Goal: Complete application form

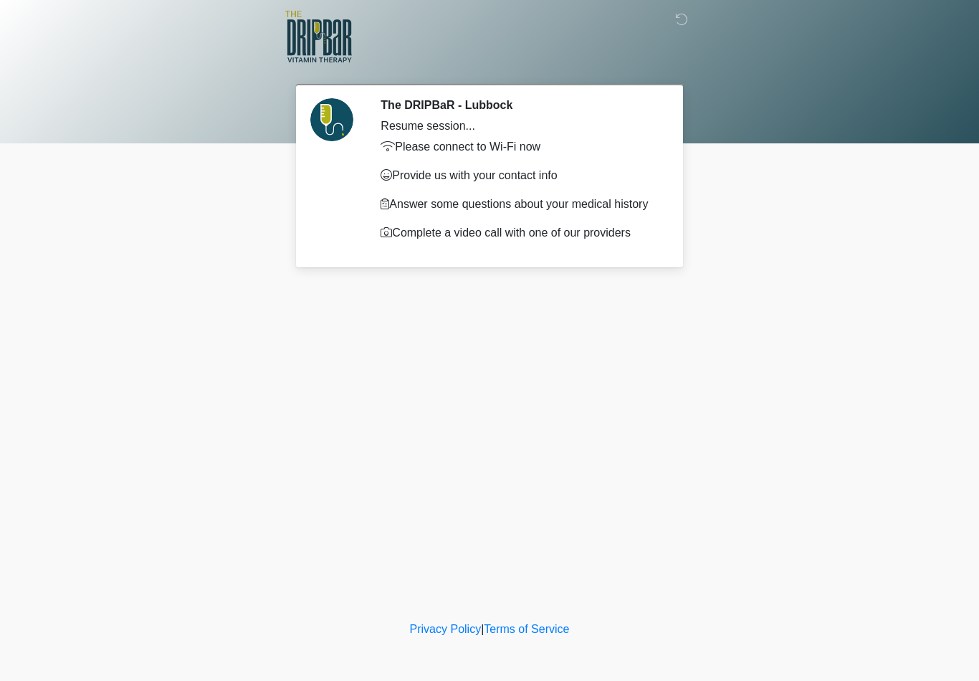
click at [326, 35] on img at bounding box center [318, 37] width 67 height 52
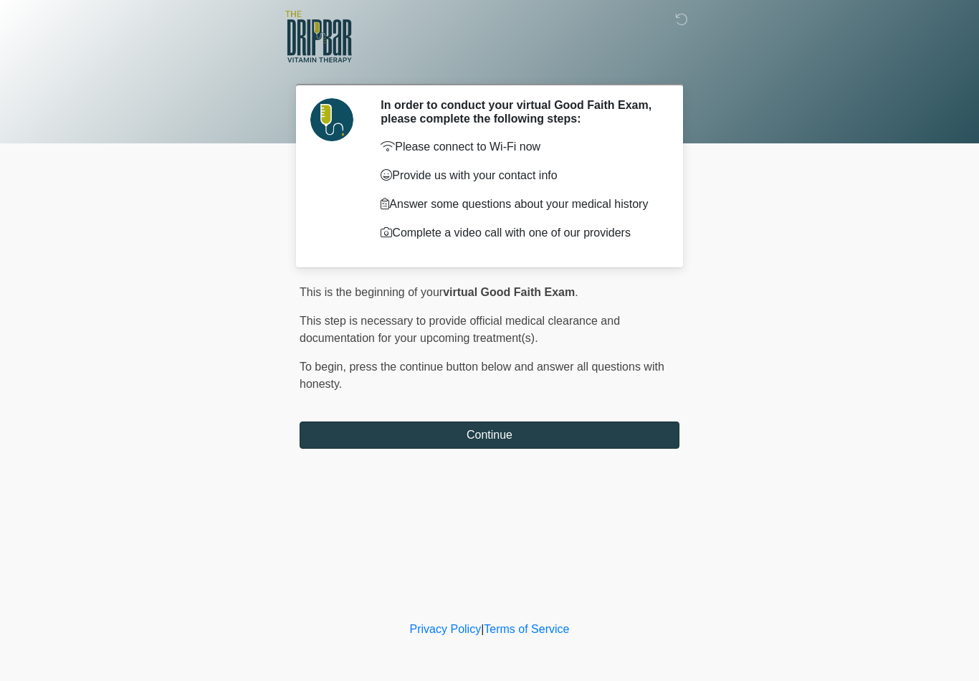
click at [457, 434] on button "Continue" at bounding box center [489, 434] width 380 height 27
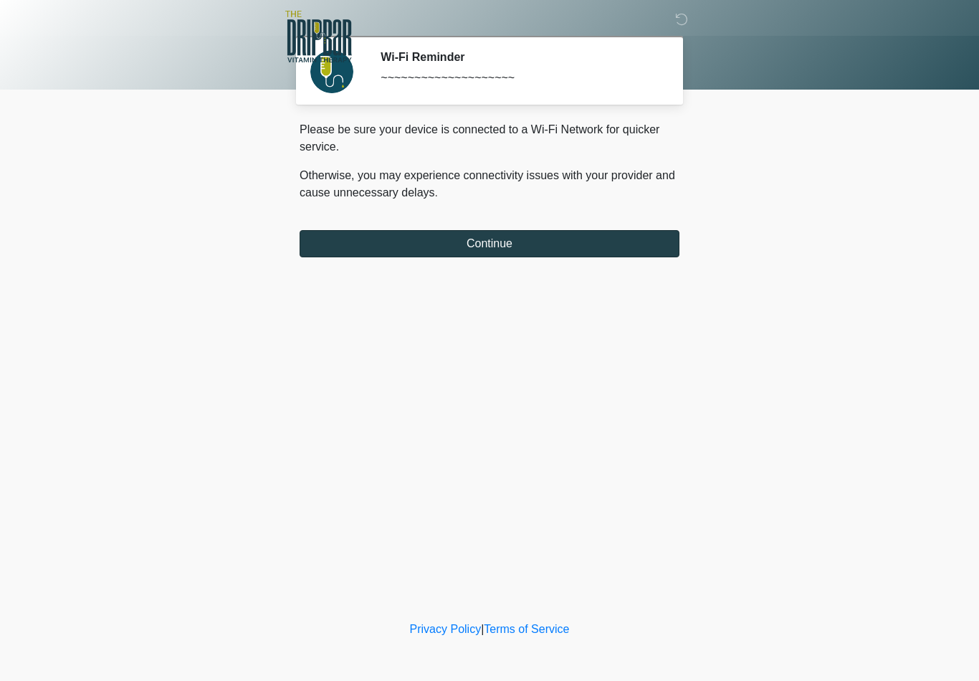
click at [431, 244] on button "Continue" at bounding box center [489, 243] width 380 height 27
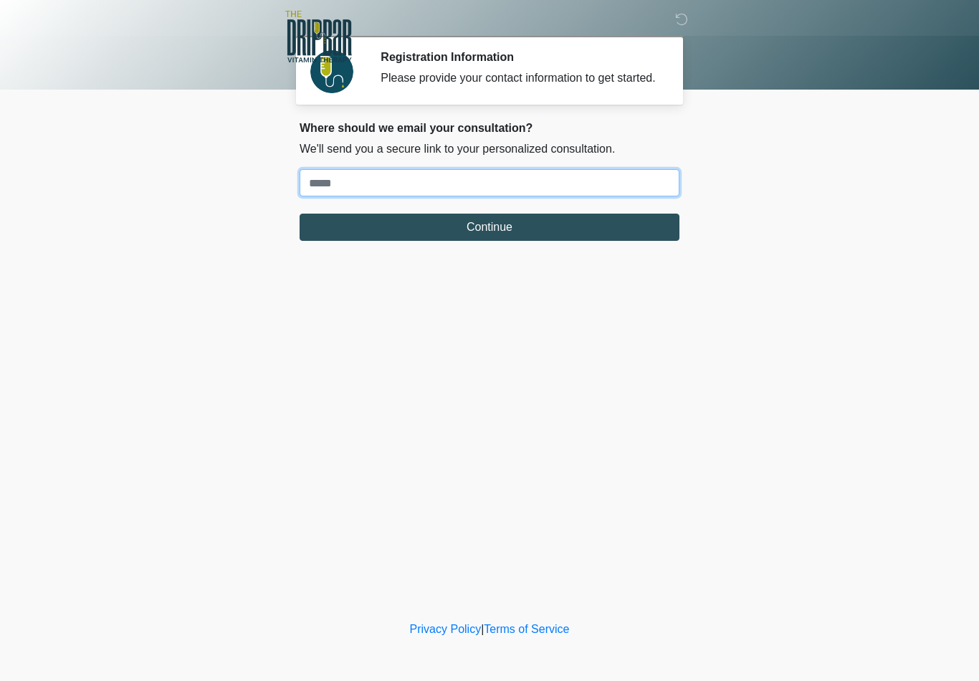
click at [388, 196] on input "Where should we email your treatment plan?" at bounding box center [489, 182] width 380 height 27
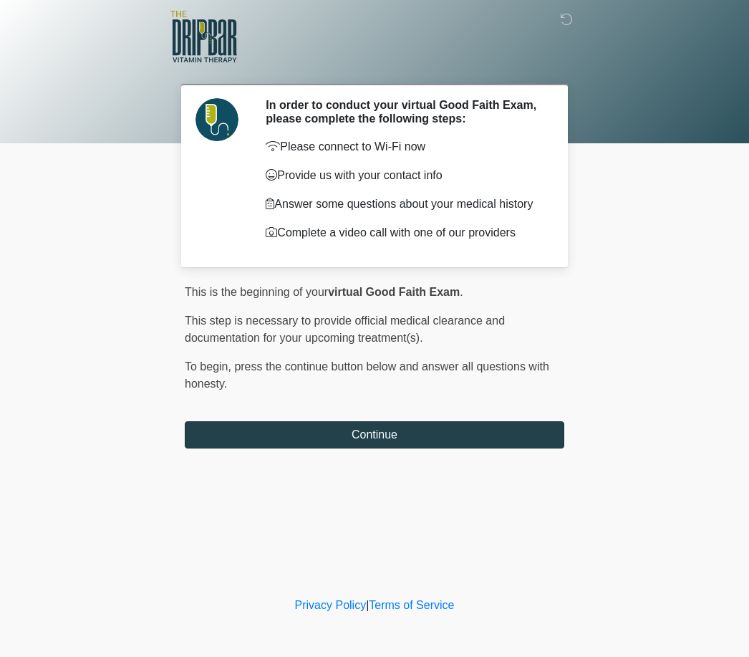
click at [508, 432] on button "Continue" at bounding box center [375, 434] width 380 height 27
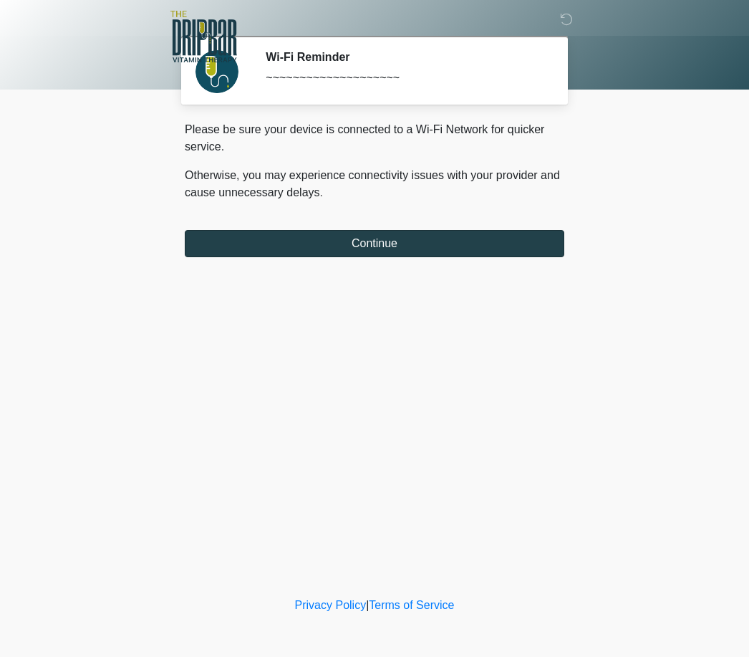
click at [379, 244] on button "Continue" at bounding box center [375, 243] width 380 height 27
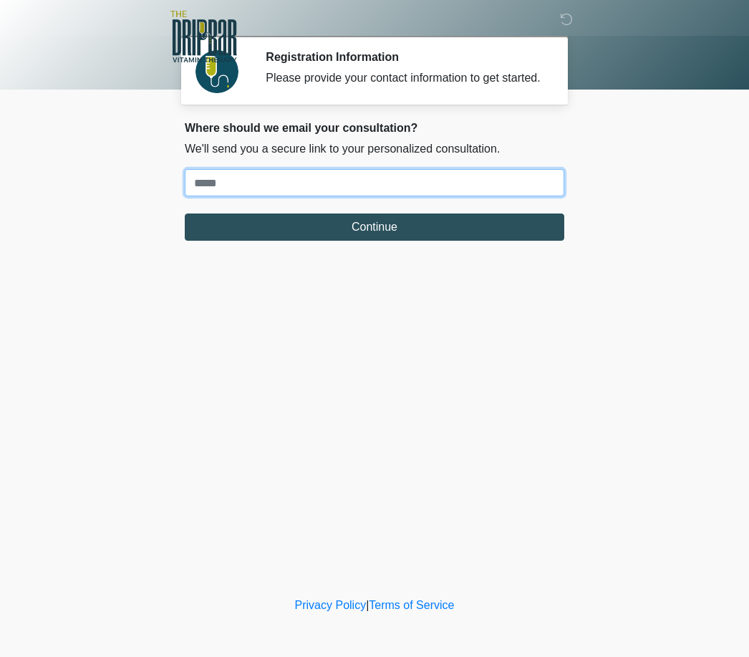
click at [318, 191] on input "Where should we email your treatment plan?" at bounding box center [375, 182] width 380 height 27
type input "*"
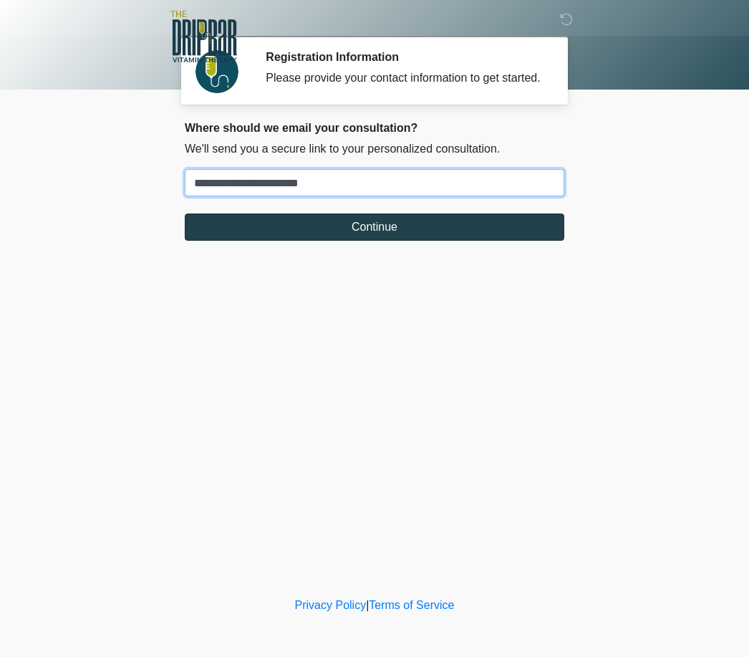
type input "**********"
click at [340, 241] on button "Continue" at bounding box center [375, 226] width 380 height 27
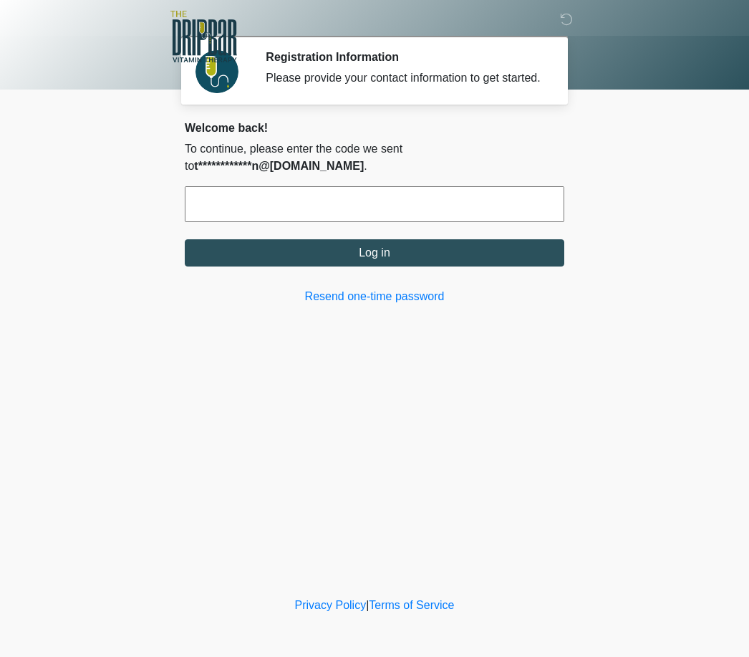
click at [333, 222] on input "text" at bounding box center [375, 204] width 380 height 36
type input "******"
click at [375, 266] on button "Log in" at bounding box center [375, 252] width 380 height 27
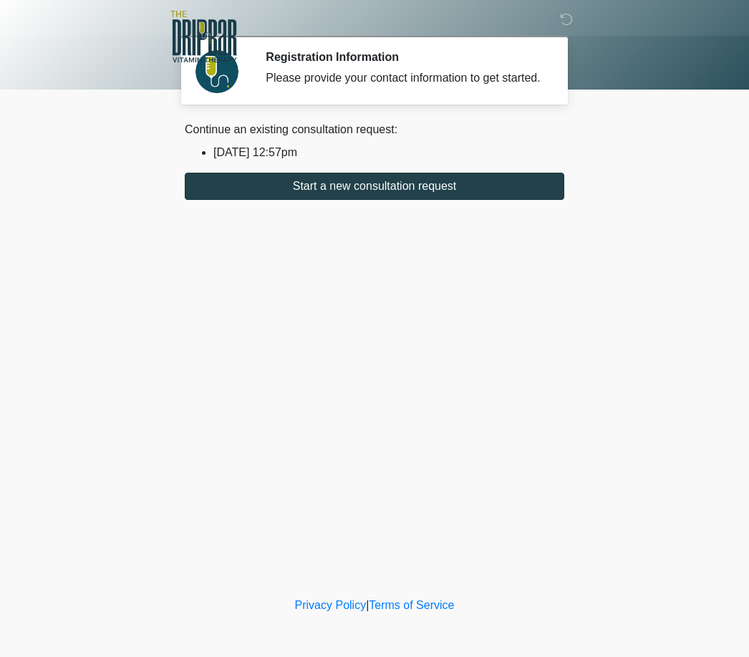
click at [447, 190] on button "Start a new consultation request" at bounding box center [375, 186] width 380 height 27
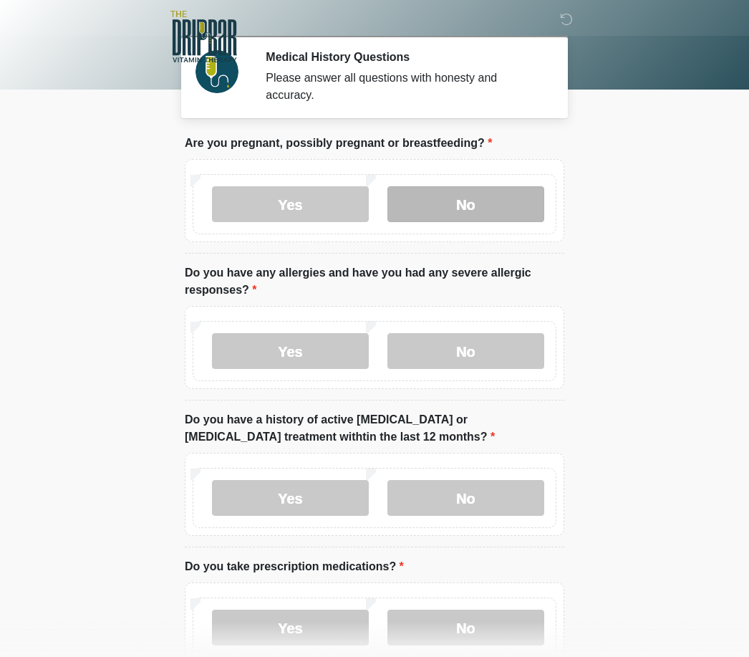
click at [446, 198] on label "No" at bounding box center [466, 204] width 157 height 36
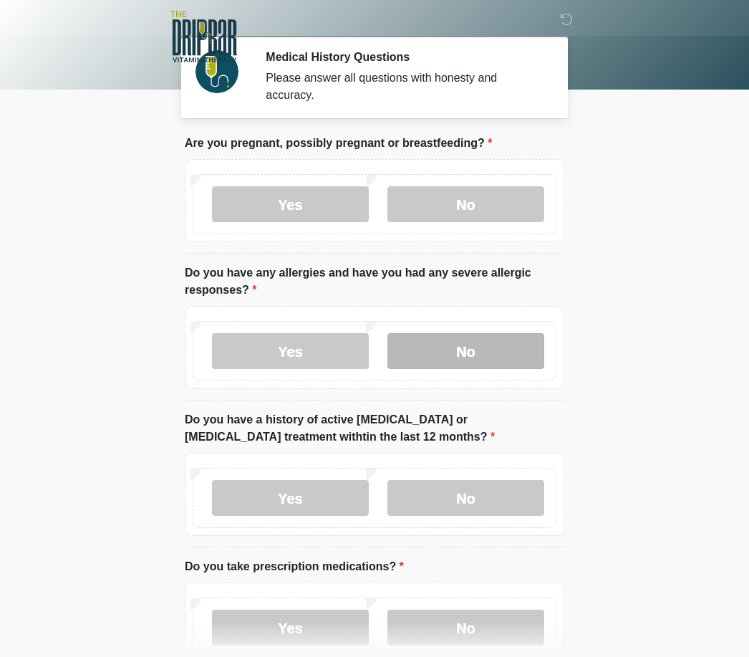
click at [449, 339] on label "No" at bounding box center [466, 351] width 157 height 36
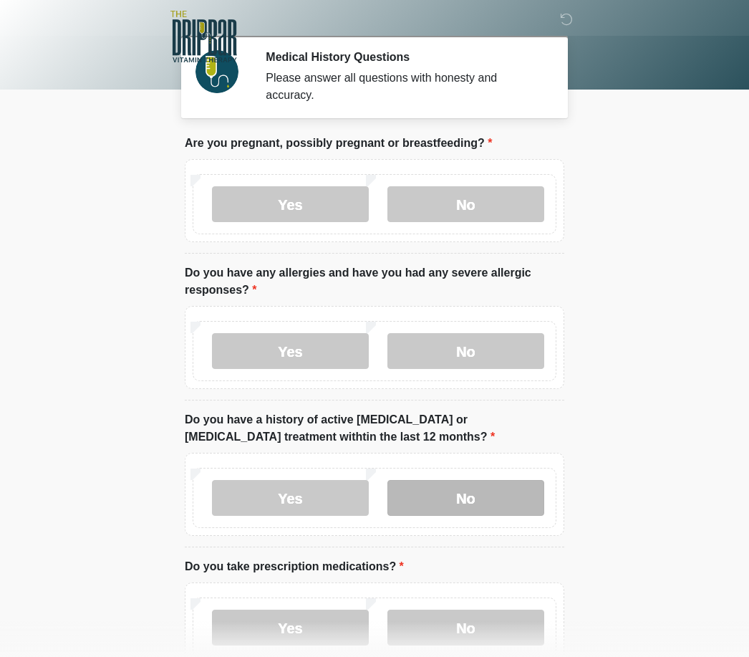
click at [439, 485] on label "No" at bounding box center [466, 498] width 157 height 36
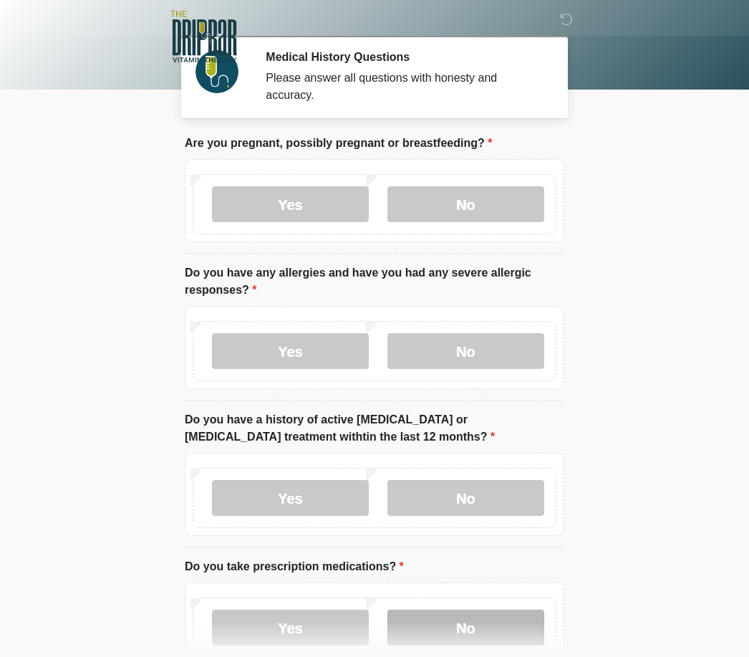
click at [443, 643] on label "No" at bounding box center [466, 628] width 157 height 36
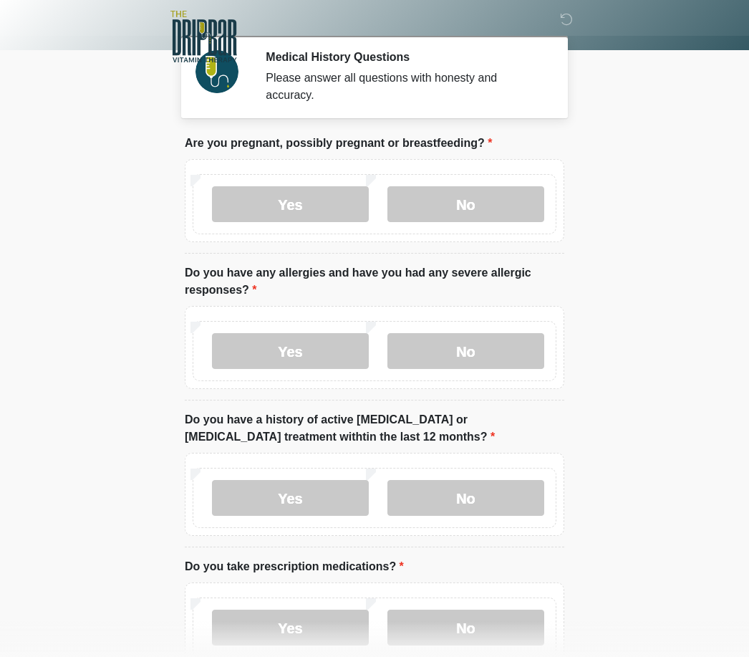
scroll to position [213, 0]
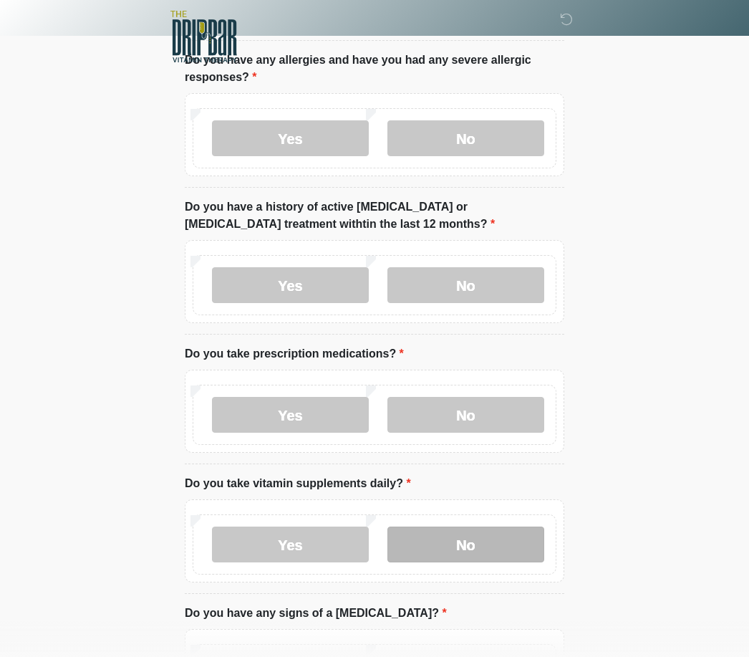
click at [437, 545] on label "No" at bounding box center [466, 545] width 157 height 36
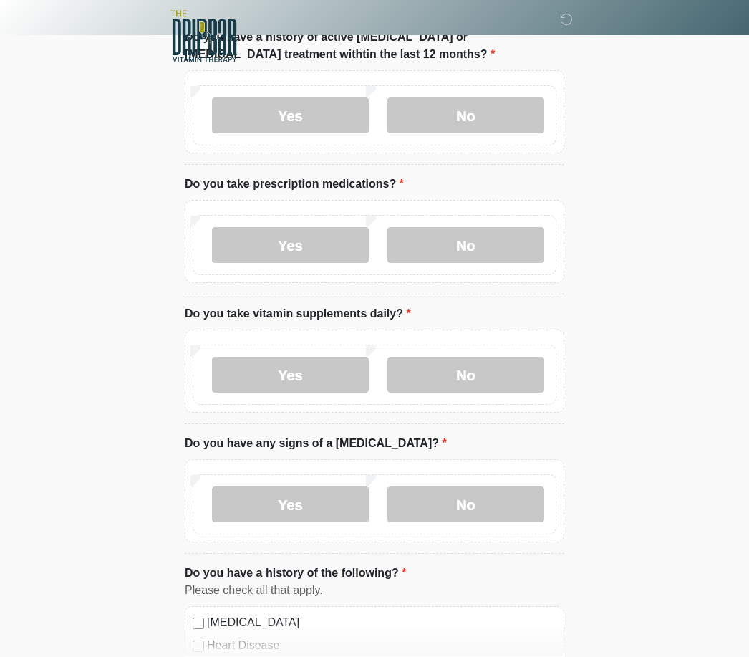
scroll to position [383, 0]
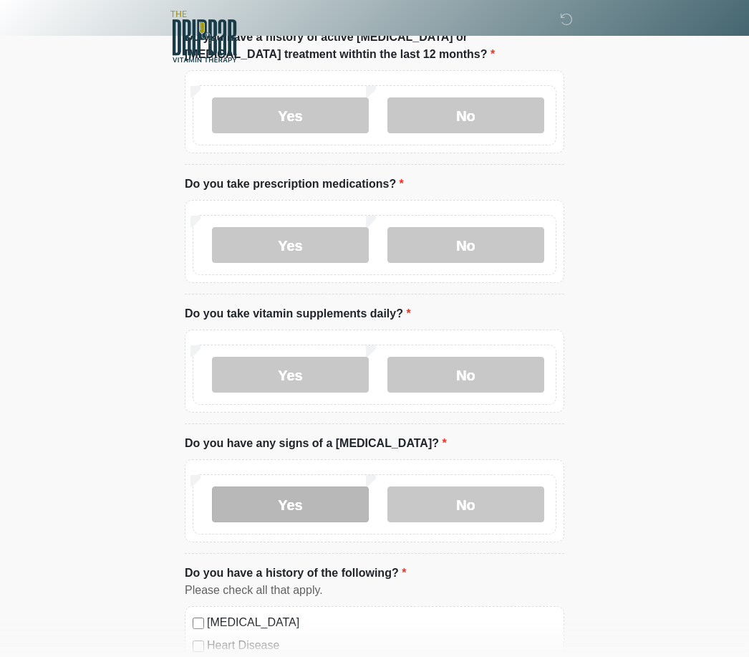
click at [304, 499] on label "Yes" at bounding box center [290, 504] width 157 height 36
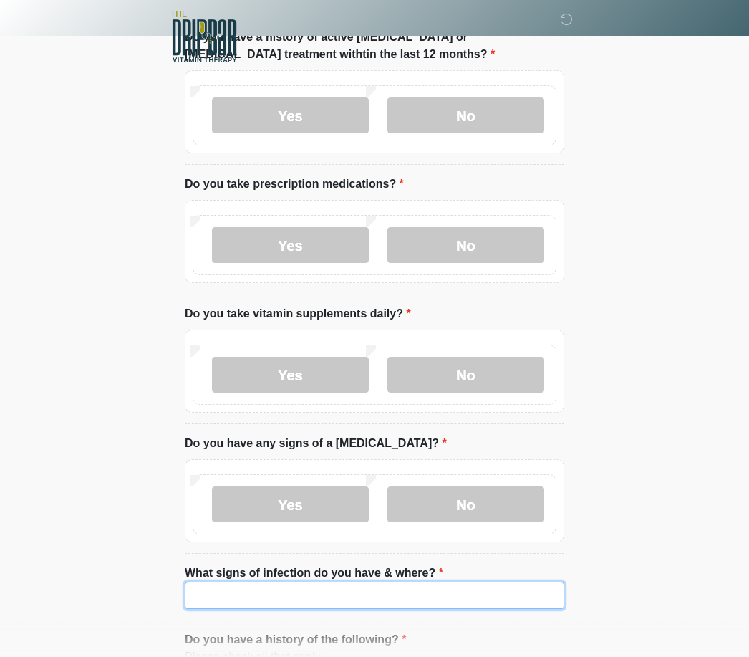
click at [272, 592] on input "What signs of infection do you have & where?" at bounding box center [375, 595] width 380 height 27
type input "*"
click at [334, 601] on input "**********" at bounding box center [375, 595] width 380 height 27
click at [328, 587] on input "**********" at bounding box center [375, 595] width 380 height 27
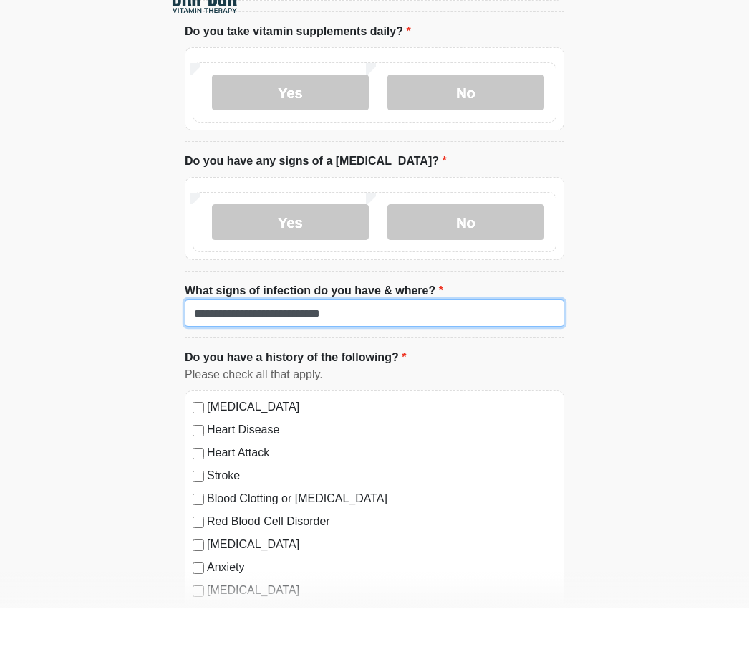
scroll to position [814, 0]
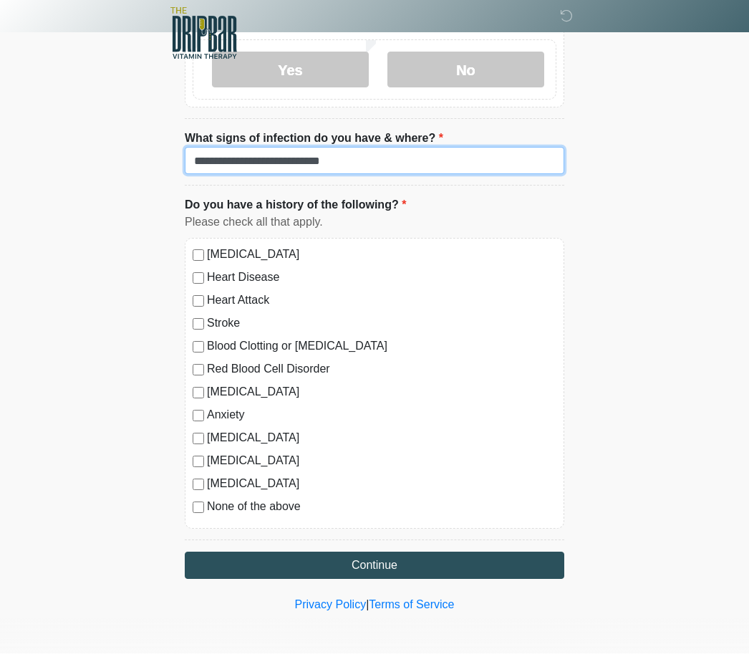
type input "**********"
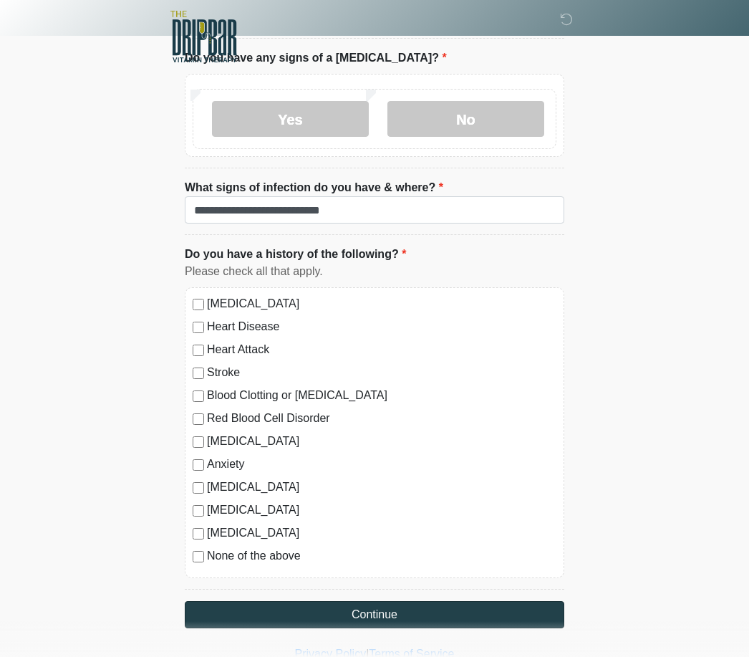
click at [282, 622] on button "Continue" at bounding box center [375, 614] width 380 height 27
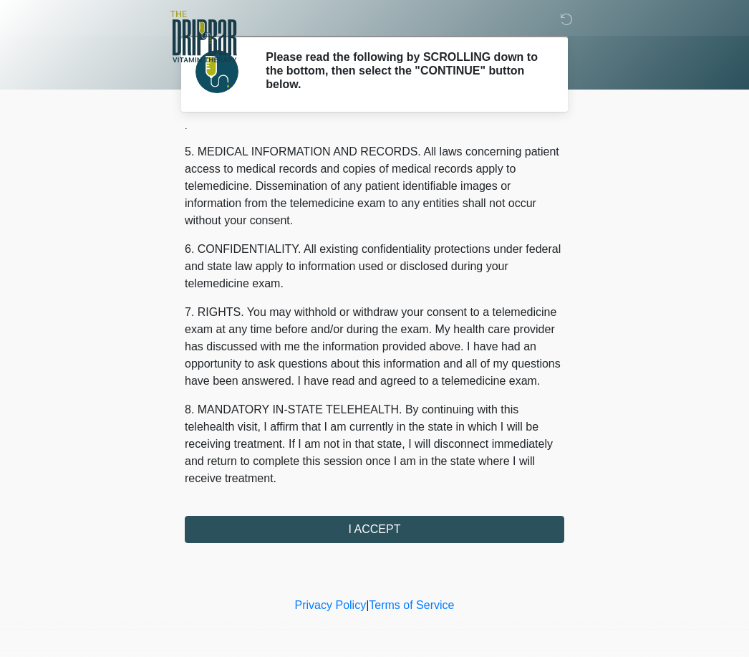
scroll to position [461, 0]
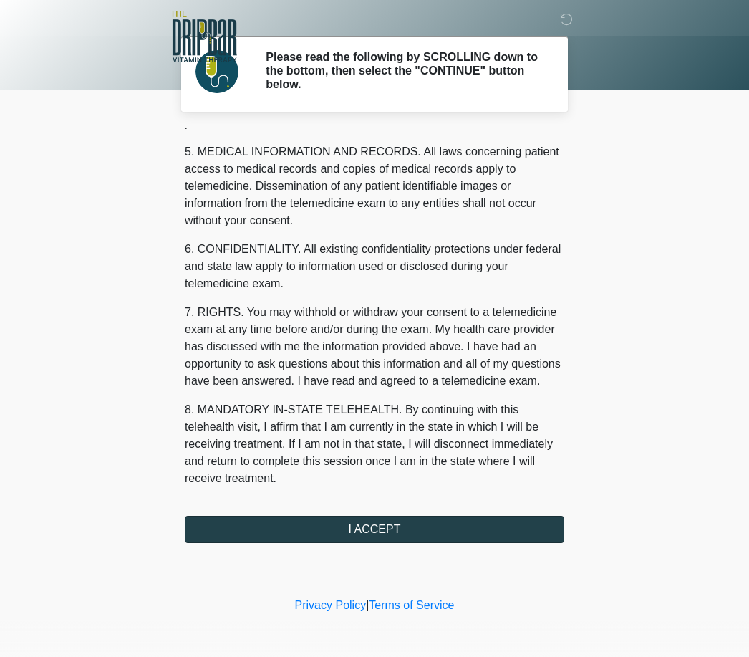
click at [313, 538] on button "I ACCEPT" at bounding box center [375, 529] width 380 height 27
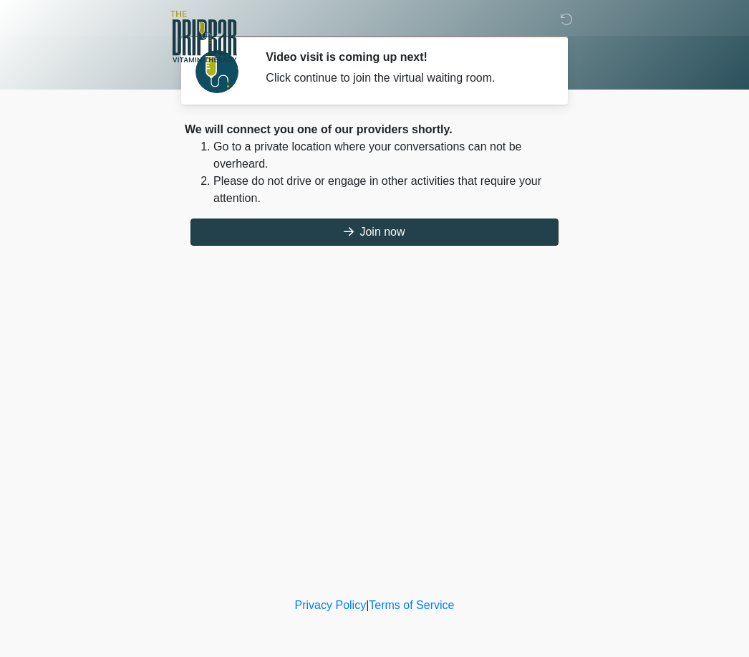
click at [300, 228] on button "Join now" at bounding box center [375, 231] width 368 height 27
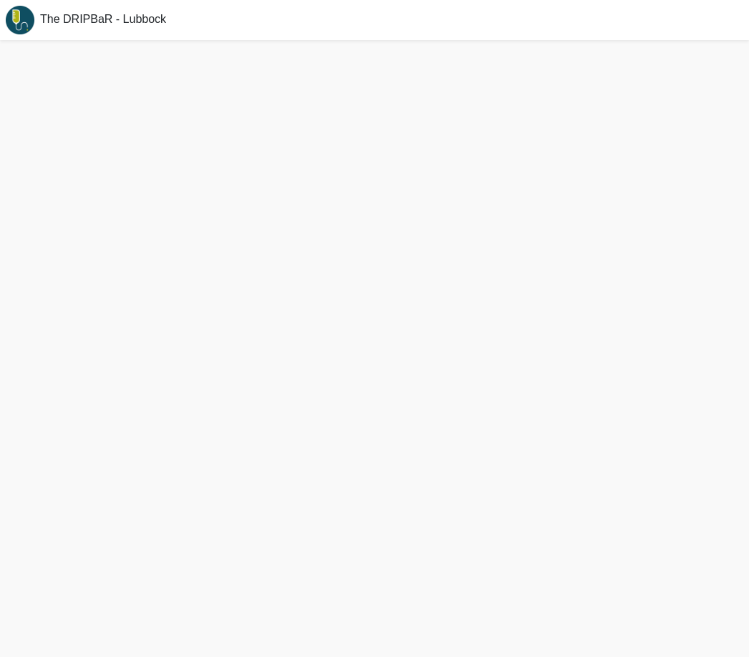
scroll to position [4, 0]
